Goal: Transaction & Acquisition: Purchase product/service

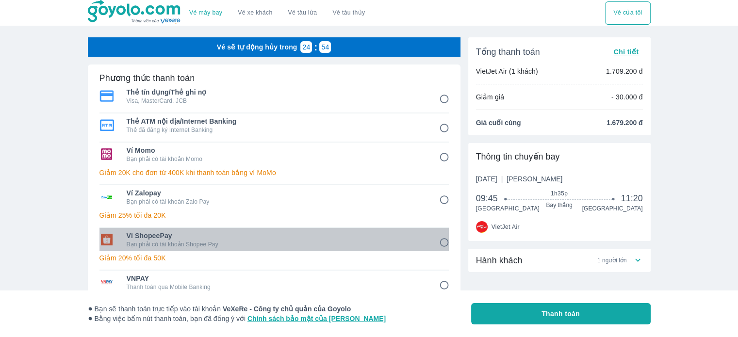
click at [194, 245] on p "Bạn phải có tài khoản Shopee Pay" at bounding box center [276, 245] width 299 height 8
radio input "true"
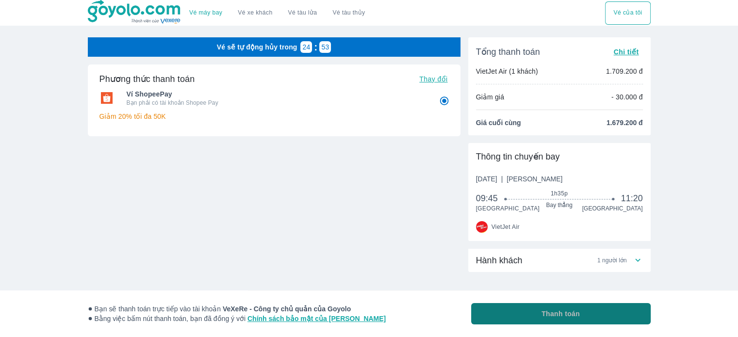
click at [572, 312] on span "Thanh toán" at bounding box center [560, 314] width 38 height 10
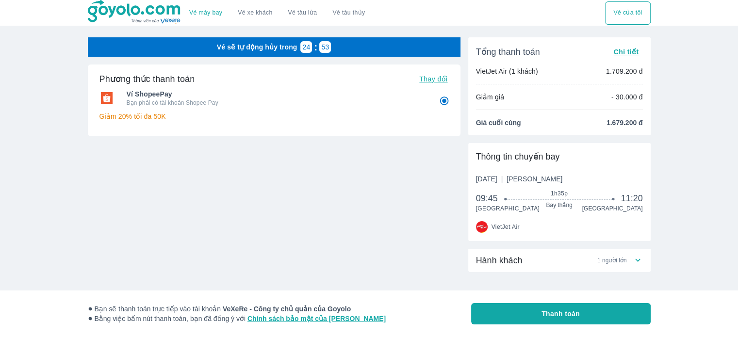
radio input "false"
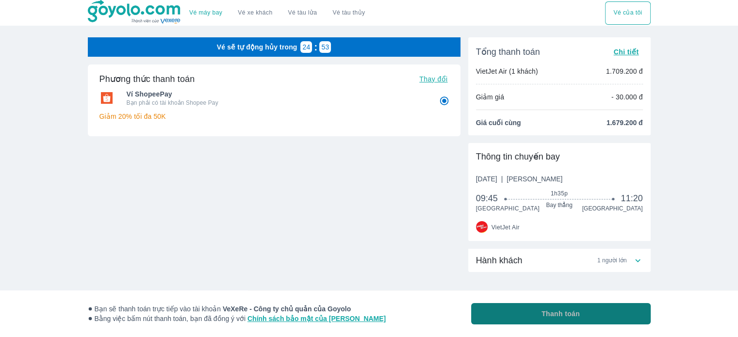
click at [527, 314] on button "Thanh toán" at bounding box center [560, 313] width 179 height 21
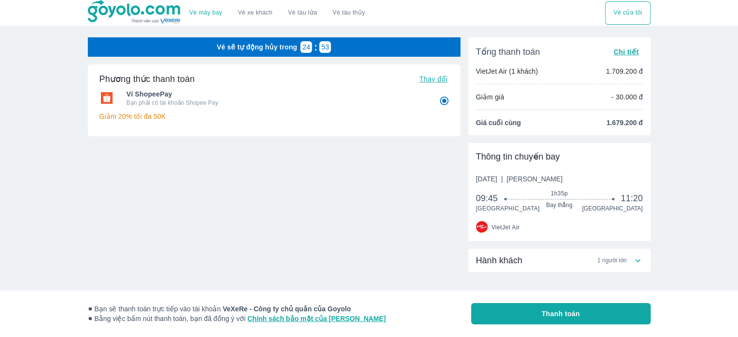
radio input "false"
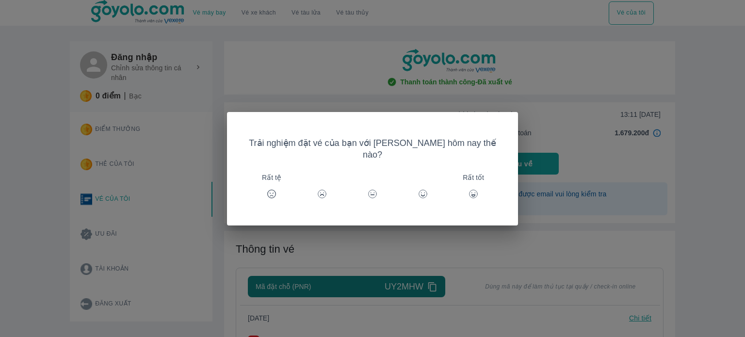
click at [549, 135] on div "Trải nghiệm đặt vé của bạn với [PERSON_NAME] hôm nay thế nào? Rất tệ Rất tốt" at bounding box center [372, 168] width 745 height 337
